Goal: Task Accomplishment & Management: Manage account settings

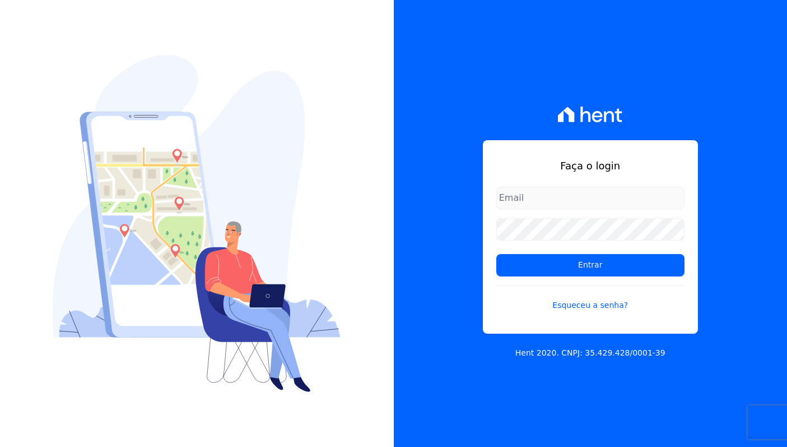
click at [0, 446] on com-1password-button at bounding box center [0, 447] width 0 height 0
type input "[EMAIL_ADDRESS][DOMAIN_NAME]"
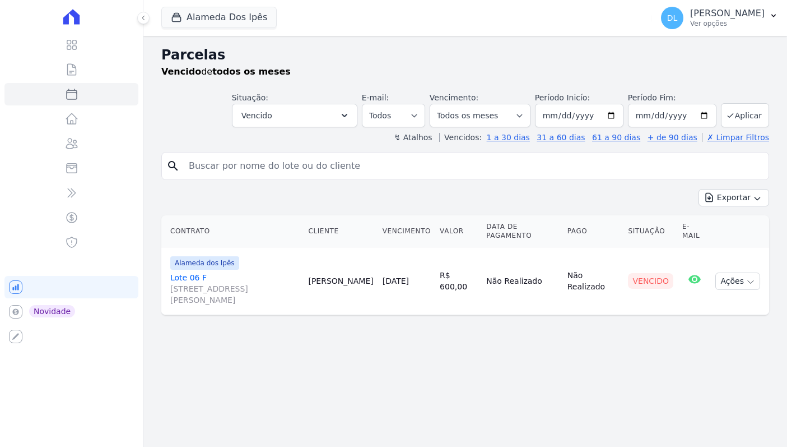
select select
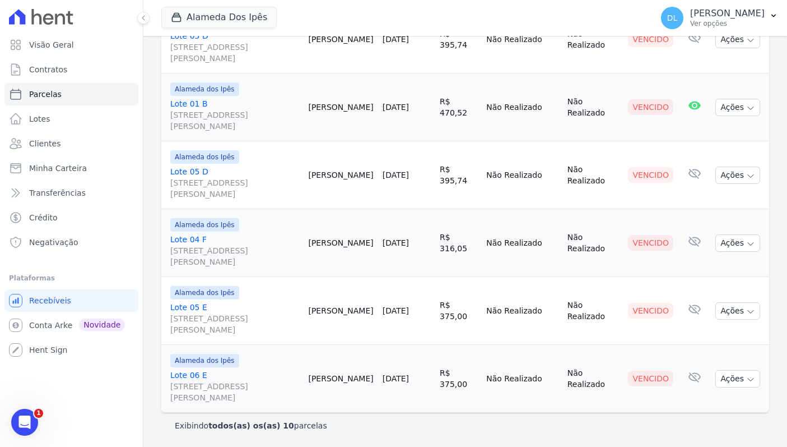
scroll to position [511, 0]
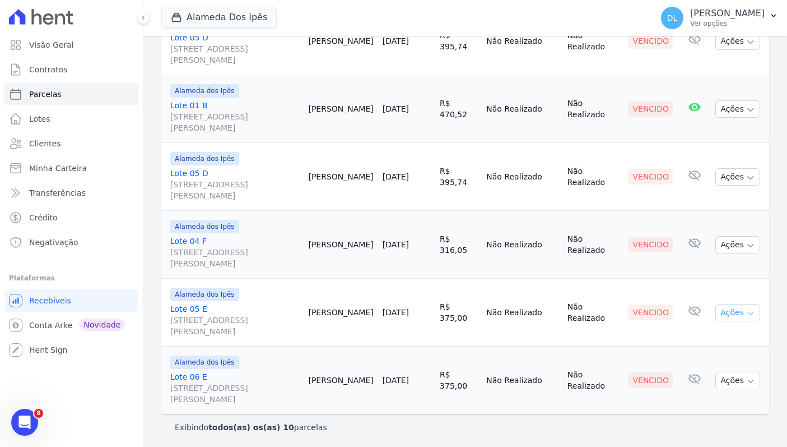
click at [745, 313] on button "Ações" at bounding box center [737, 312] width 45 height 17
click at [727, 336] on link "Ver boleto" at bounding box center [734, 338] width 108 height 21
click at [572, 385] on td "Não Realizado" at bounding box center [593, 380] width 61 height 68
click at [733, 378] on button "Ações" at bounding box center [737, 379] width 45 height 17
click at [699, 401] on link "Ver boleto" at bounding box center [734, 406] width 108 height 21
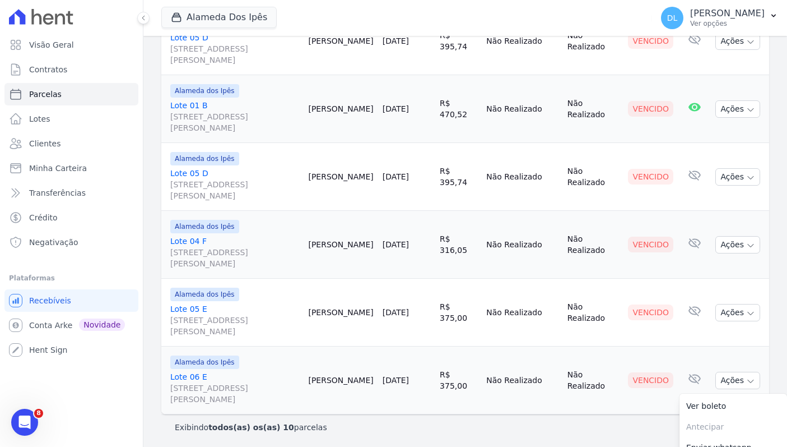
click at [457, 428] on div "Exibindo todos(as) os(as) 10 parcelas" at bounding box center [465, 426] width 581 height 11
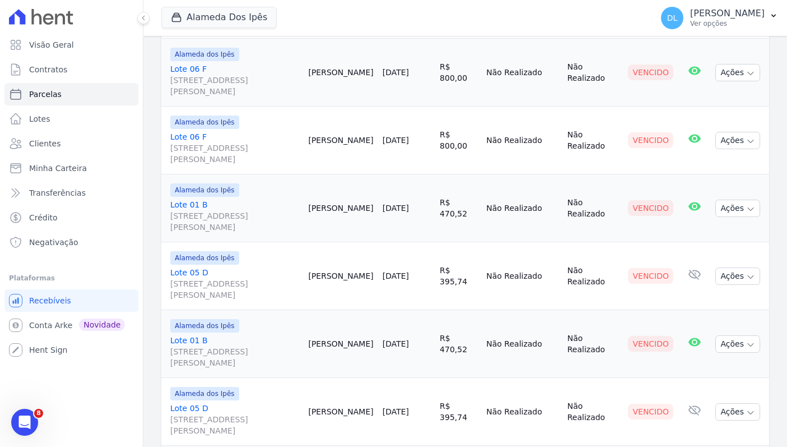
scroll to position [344, 0]
click at [185, 341] on link "Lote 05 D Av Euclides de Carvalho, 204, Quadra D Lote 05, Cacimba Nova" at bounding box center [234, 351] width 129 height 34
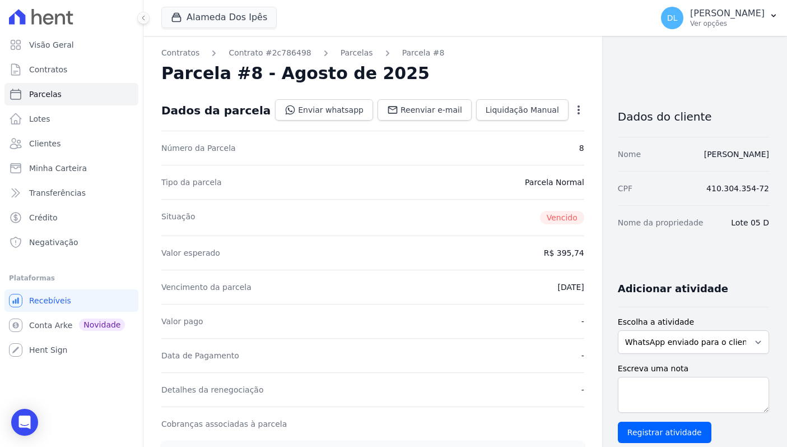
select select
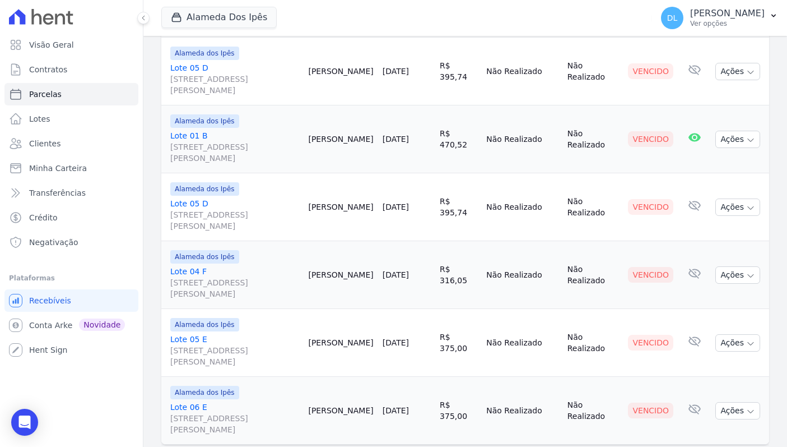
scroll to position [513, 0]
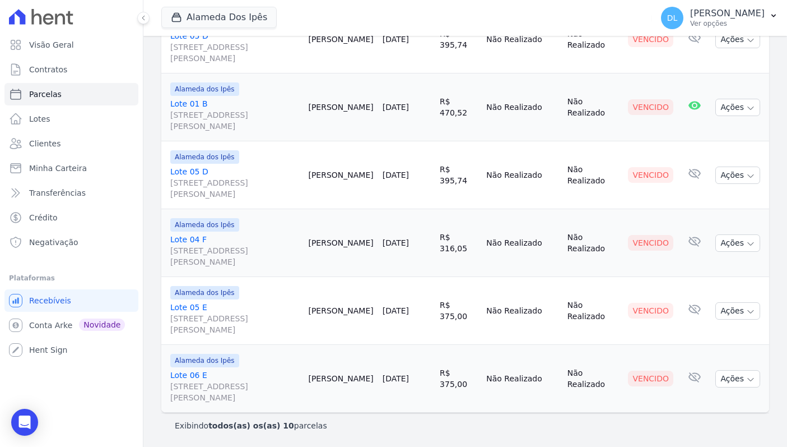
click at [196, 305] on link "Lote 05 E Av Euclides de Carvalho, 204, Quadra E Lote 05, Cacimba Nova" at bounding box center [234, 318] width 129 height 34
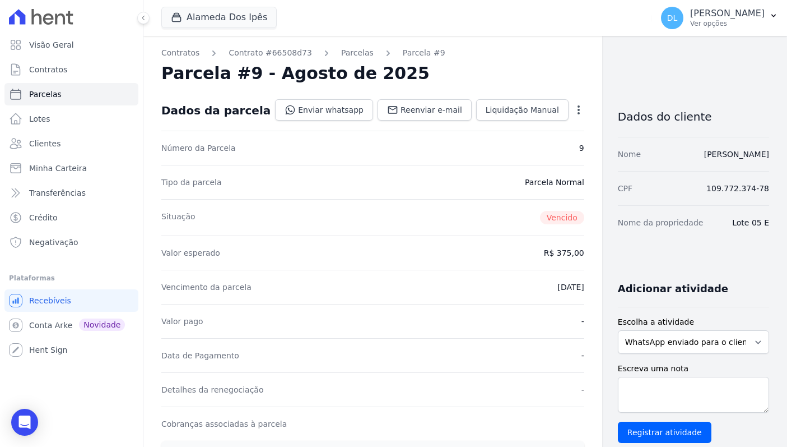
select select
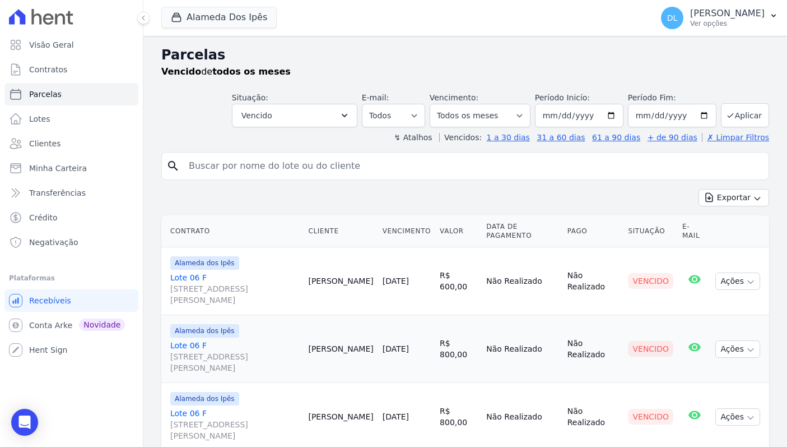
scroll to position [513, 0]
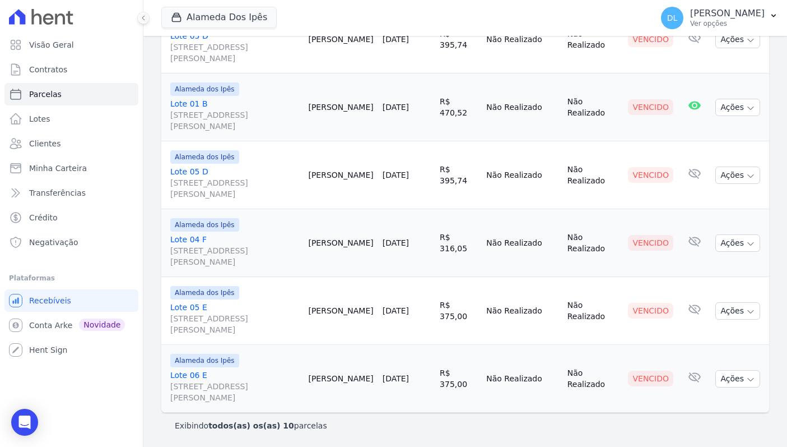
click at [198, 307] on link "Lote 05 E Av Euclides de Carvalho, 204, Quadra E Lote 05, Cacimba Nova" at bounding box center [234, 318] width 129 height 34
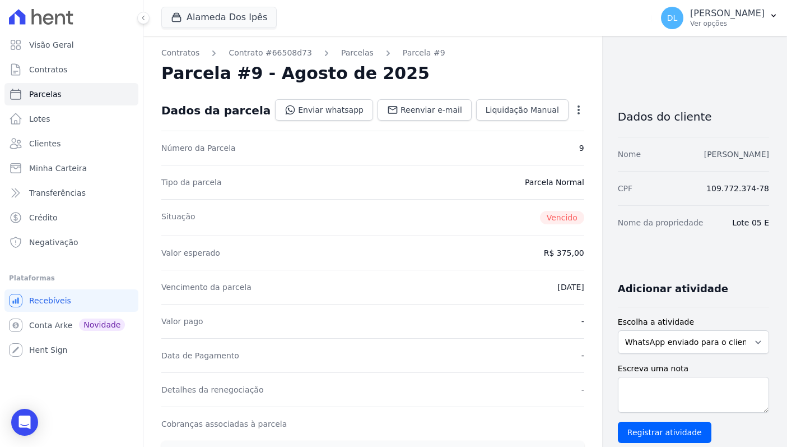
click at [746, 154] on link "[PERSON_NAME]" at bounding box center [736, 154] width 65 height 9
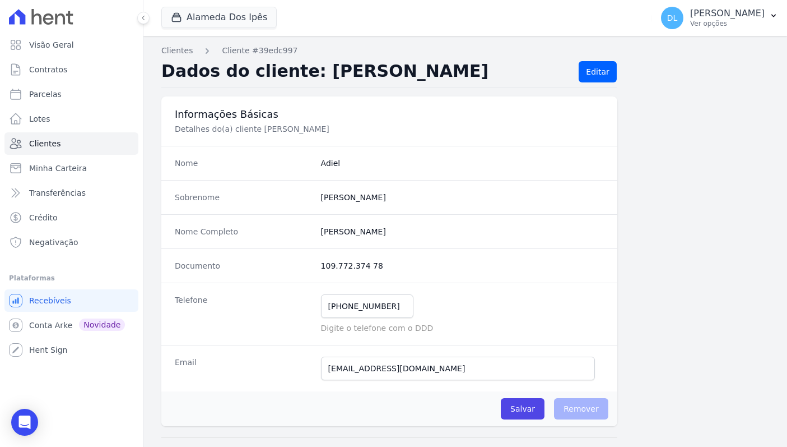
click at [562, 222] on div "Nome Completo Adiel Silva Gomes" at bounding box center [389, 231] width 456 height 34
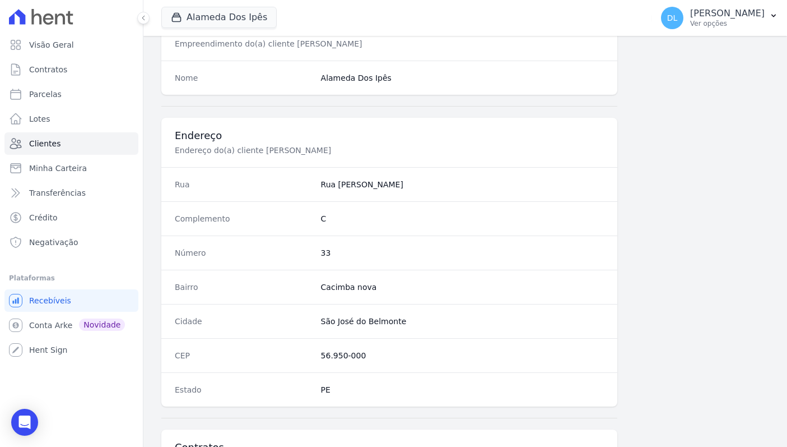
scroll to position [447, 0]
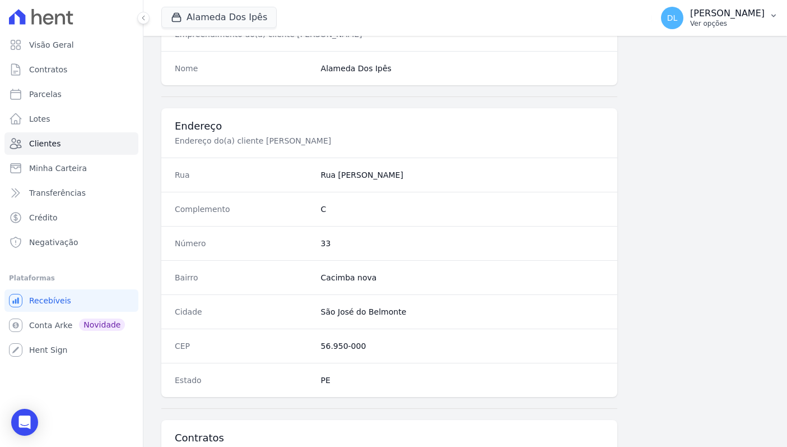
click at [719, 15] on p "[PERSON_NAME]" at bounding box center [727, 13] width 75 height 11
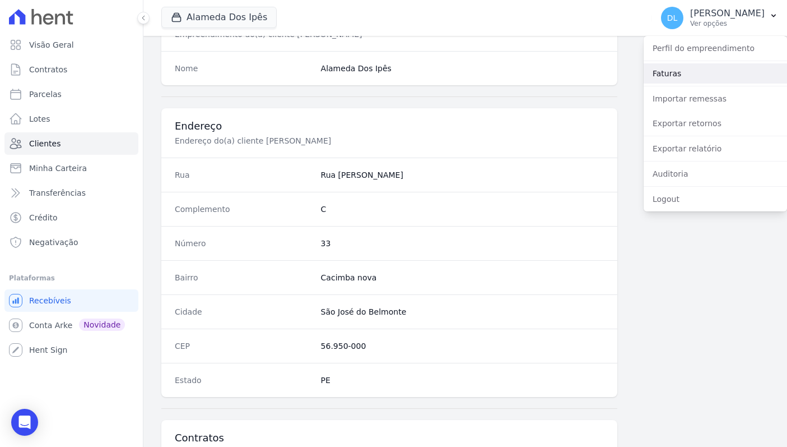
click at [695, 71] on link "Faturas" at bounding box center [715, 73] width 143 height 20
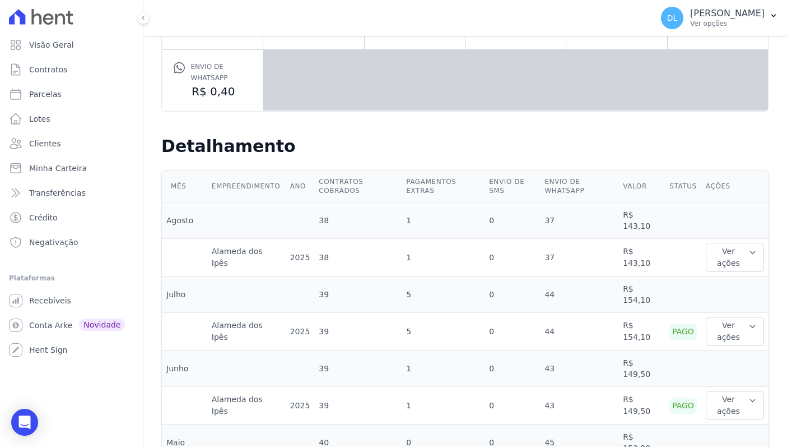
scroll to position [199, 0]
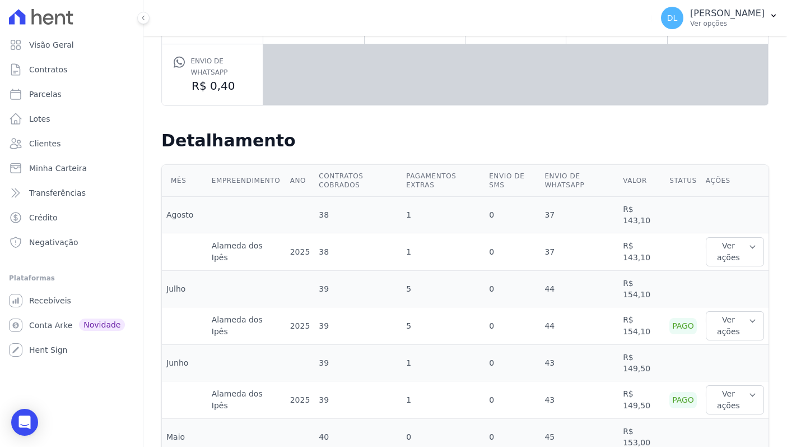
click at [551, 250] on td "37" at bounding box center [579, 252] width 78 height 38
click at [706, 251] on button "Ver ações" at bounding box center [735, 251] width 58 height 29
click at [734, 277] on link "Ver detalhes" at bounding box center [734, 274] width 49 height 12
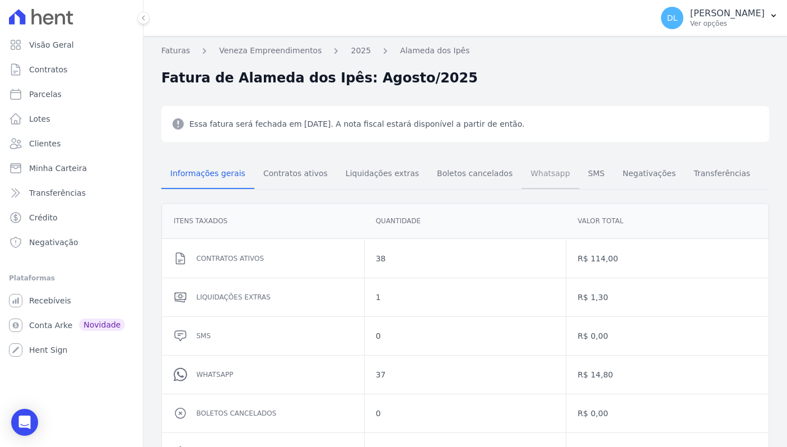
click at [536, 174] on span "Whatsapp" at bounding box center [550, 173] width 53 height 22
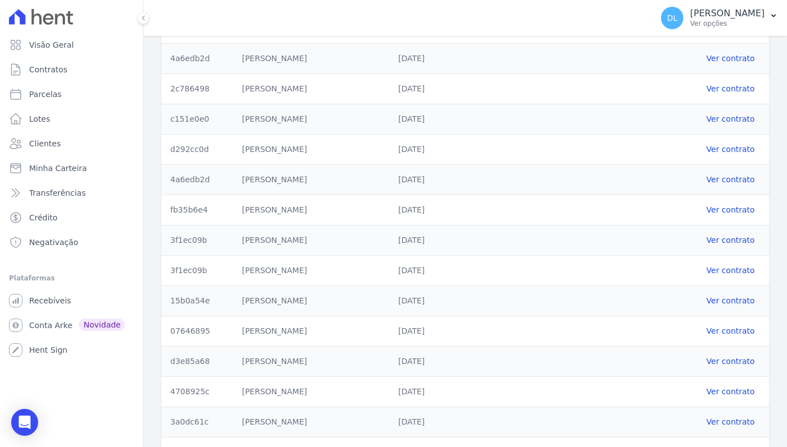
scroll to position [1055, 0]
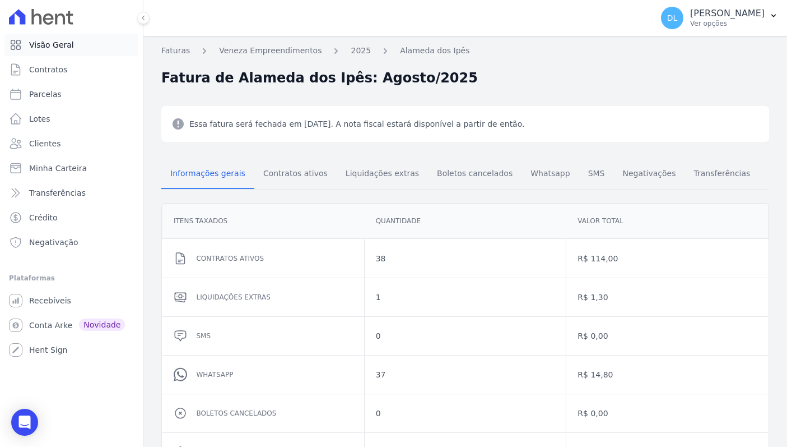
click at [49, 49] on span "Visão Geral" at bounding box center [51, 44] width 45 height 11
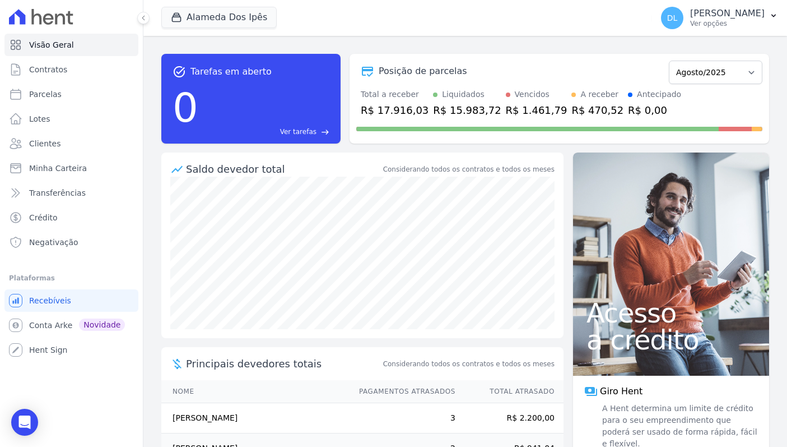
scroll to position [125, 0]
